Goal: Find contact information: Find contact information

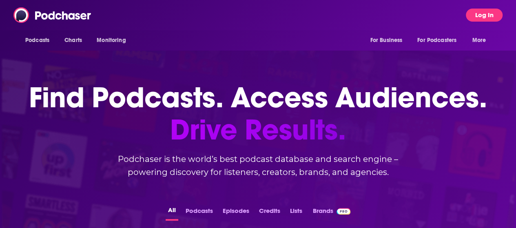
click at [489, 18] on button "Log In" at bounding box center [484, 15] width 37 height 13
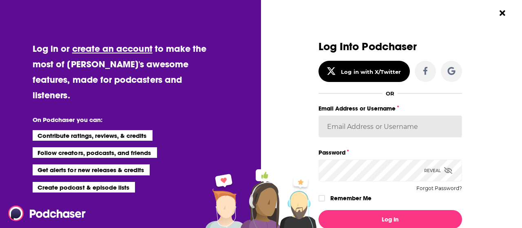
click at [327, 130] on input "Email Address or Username" at bounding box center [391, 126] width 144 height 22
type input "k"
type input "[EMAIL_ADDRESS][DOMAIN_NAME]"
click at [319, 210] on button "Log In" at bounding box center [391, 219] width 144 height 19
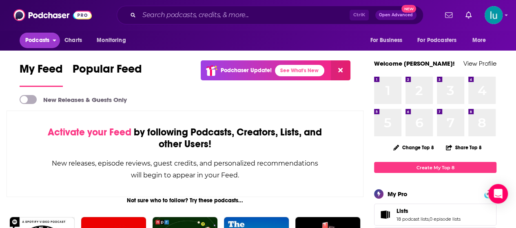
click at [39, 38] on span "Podcasts" at bounding box center [37, 40] width 24 height 11
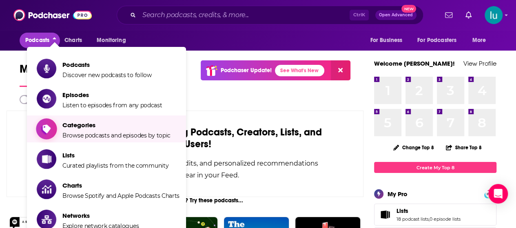
click at [81, 128] on span "Categories" at bounding box center [116, 125] width 108 height 8
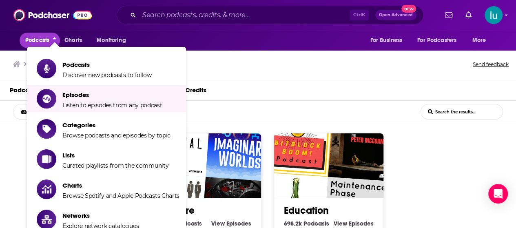
click at [231, 73] on div "Browse Categories Send feedback" at bounding box center [258, 64] width 516 height 31
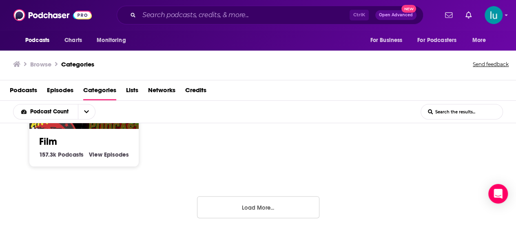
scroll to position [0, 0]
click at [251, 208] on button "Load More..." at bounding box center [258, 207] width 122 height 22
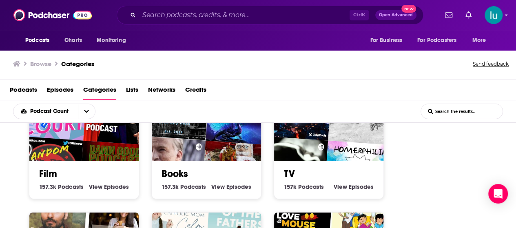
scroll to position [598, 0]
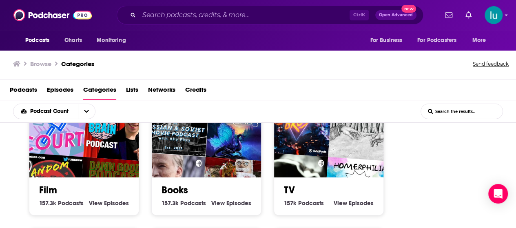
click at [204, 150] on img "A Russian & Soviet Movie Podcast with Ally Pitts" at bounding box center [175, 122] width 70 height 70
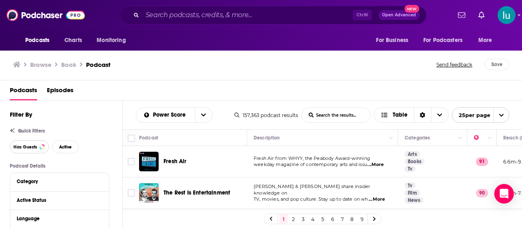
click at [27, 147] on span "Has Guests" at bounding box center [25, 147] width 24 height 4
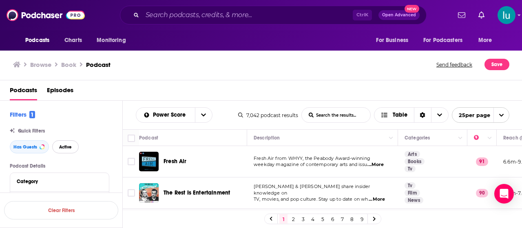
click at [61, 146] on span "Active" at bounding box center [65, 147] width 13 height 4
click at [316, 113] on input "List Search Input" at bounding box center [336, 115] width 69 height 15
click at [316, 113] on input """ at bounding box center [336, 115] width 69 height 15
drag, startPoint x: 316, startPoint y: 113, endPoint x: 308, endPoint y: 120, distance: 10.8
click at [316, 113] on input """ at bounding box center [336, 115] width 69 height 15
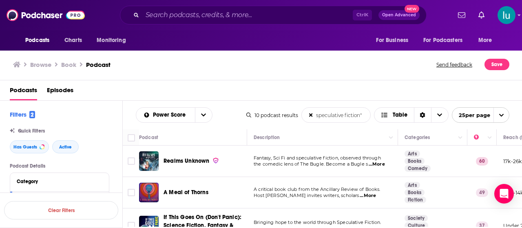
type input "speculative fiction""
click at [380, 165] on span "...More" at bounding box center [377, 164] width 16 height 7
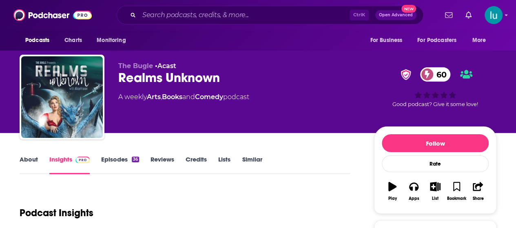
click at [109, 159] on link "Episodes 36" at bounding box center [120, 164] width 38 height 19
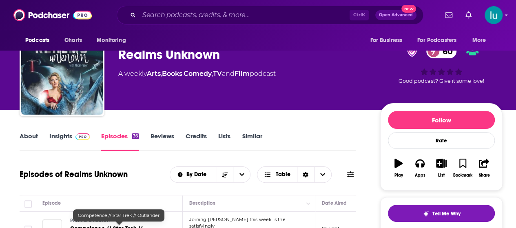
scroll to position [98, 0]
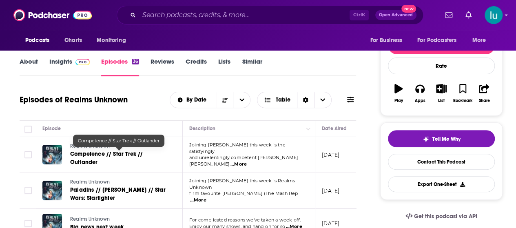
click at [109, 159] on link "Competence // Star Trek // Outlander" at bounding box center [119, 158] width 98 height 16
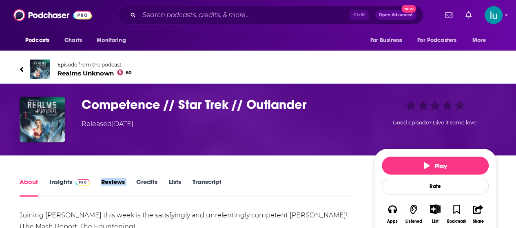
click at [54, 182] on link "Insights" at bounding box center [69, 187] width 40 height 19
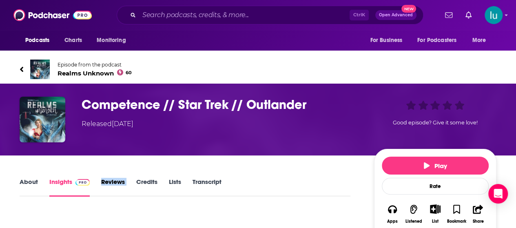
click at [22, 184] on link "About" at bounding box center [29, 187] width 18 height 19
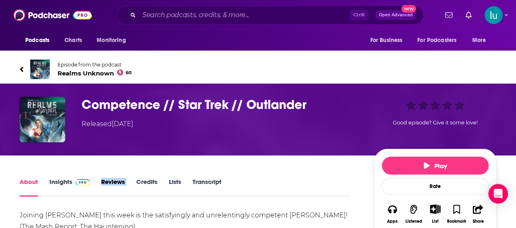
click at [28, 184] on link "About" at bounding box center [29, 187] width 18 height 19
click at [61, 180] on link "Insights" at bounding box center [69, 187] width 40 height 19
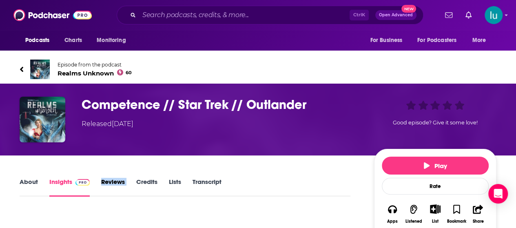
click at [61, 180] on link "Insights" at bounding box center [69, 187] width 40 height 19
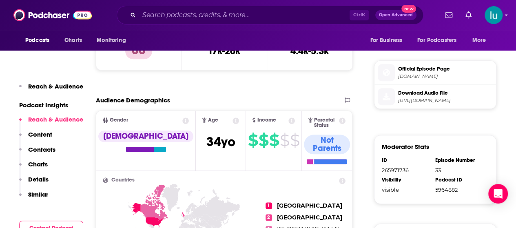
scroll to position [424, 0]
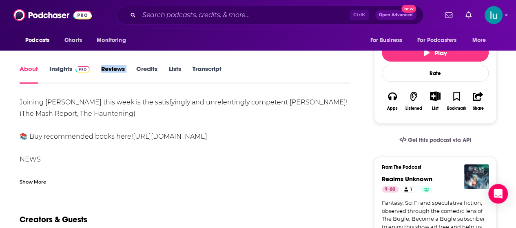
scroll to position [114, 0]
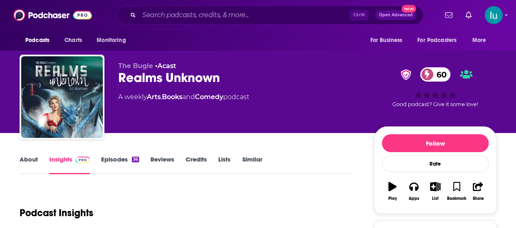
click at [107, 162] on link "Episodes 36" at bounding box center [120, 164] width 38 height 19
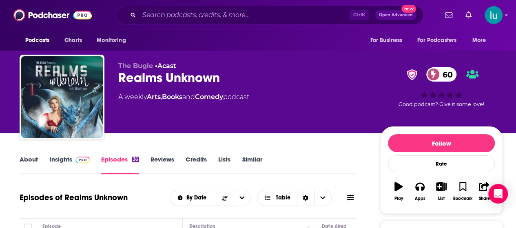
click at [68, 160] on link "Insights" at bounding box center [69, 164] width 40 height 19
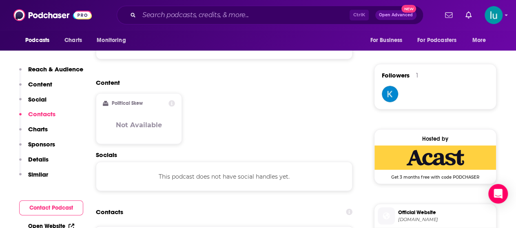
scroll to position [643, 0]
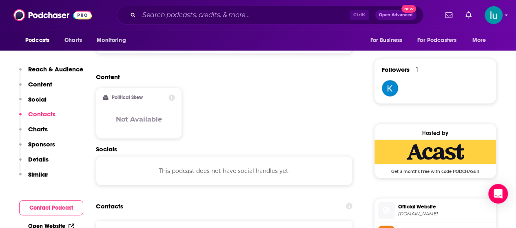
drag, startPoint x: 297, startPoint y: 190, endPoint x: 203, endPoint y: 193, distance: 93.9
copy p "hellobuglers@thebuglepodcast.com"
